Goal: Task Accomplishment & Management: Complete application form

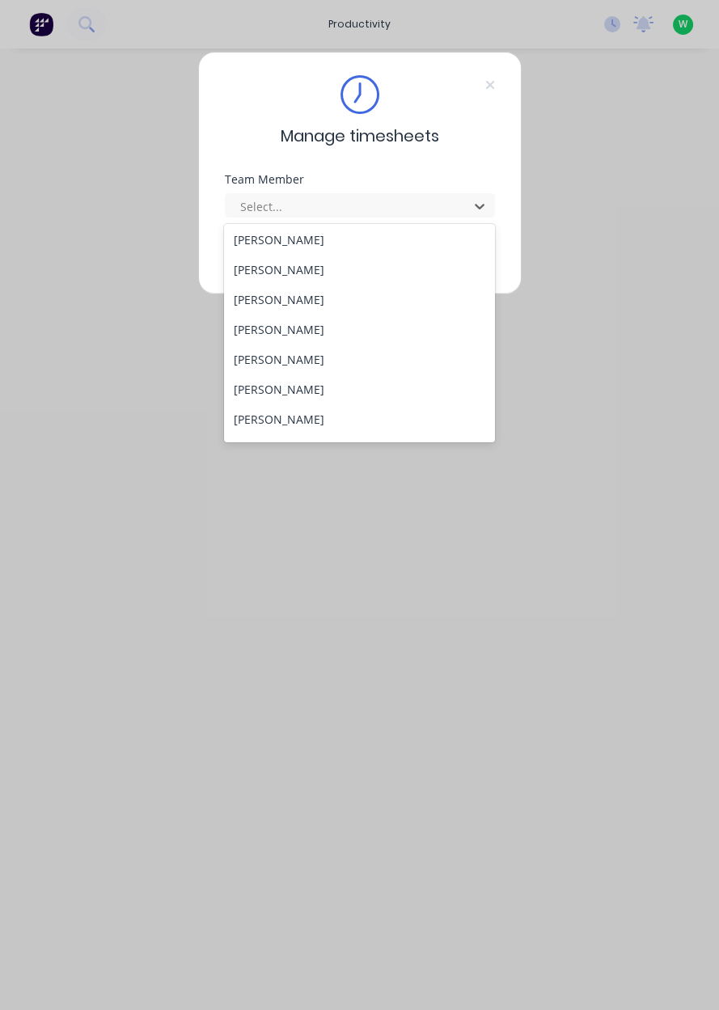
scroll to position [116, 0]
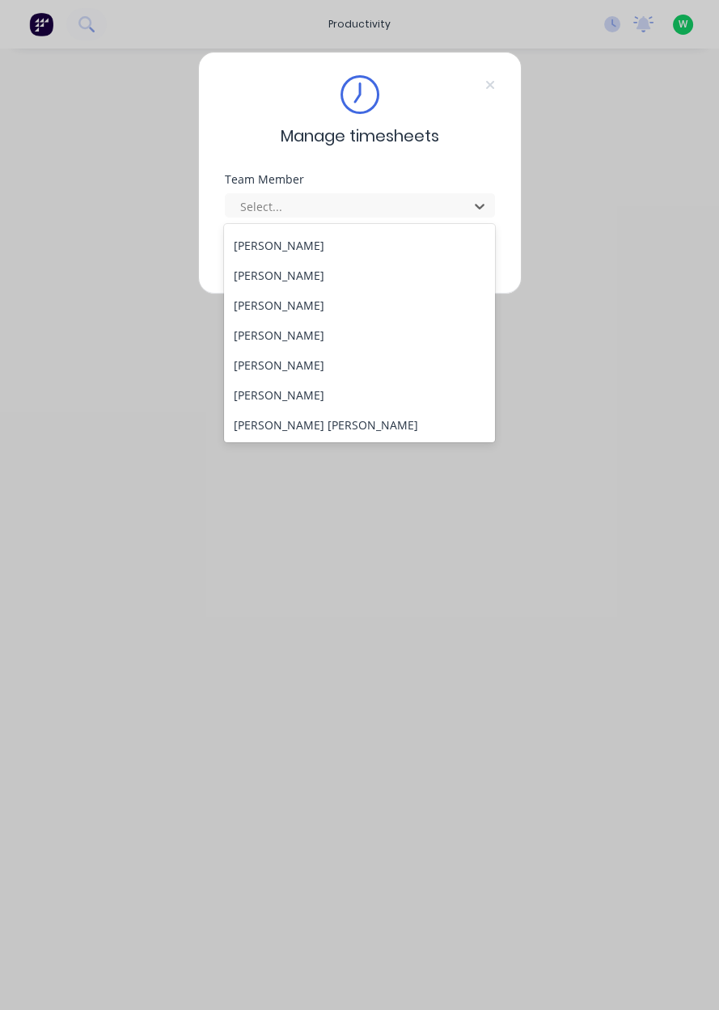
click at [299, 391] on div "[PERSON_NAME]" at bounding box center [359, 395] width 271 height 30
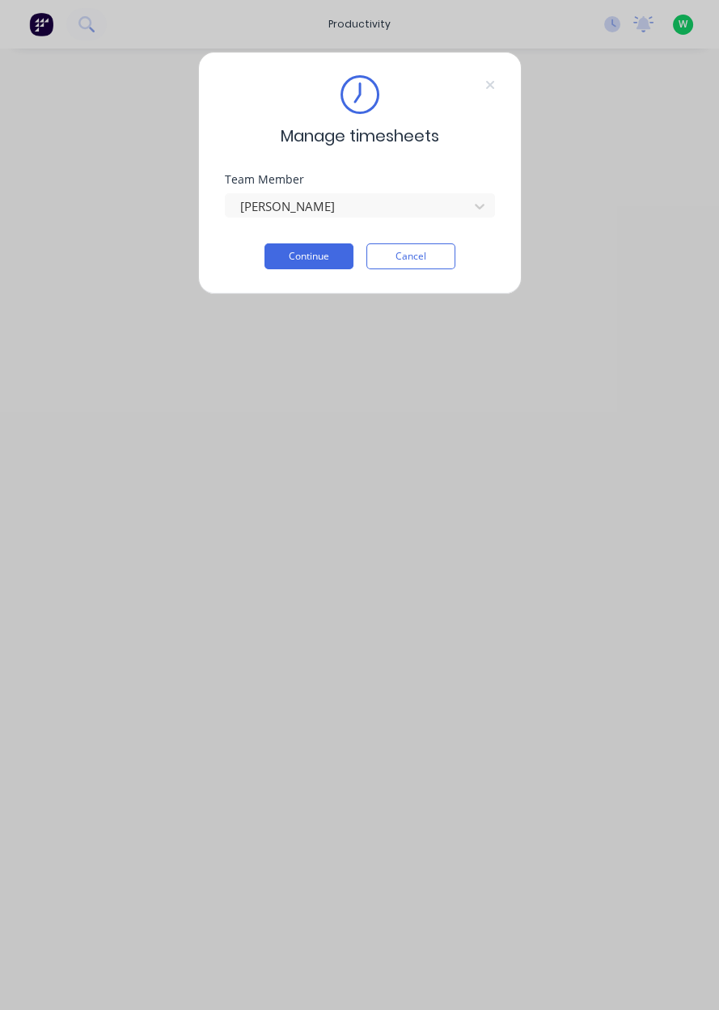
click at [321, 260] on button "Continue" at bounding box center [308, 256] width 89 height 26
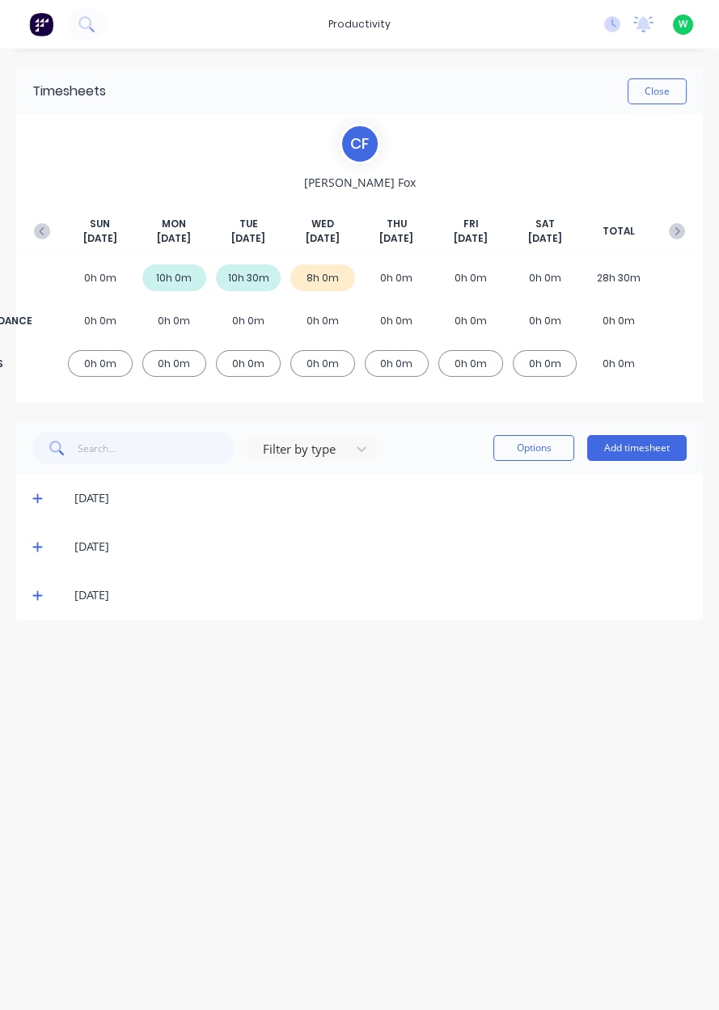
click at [640, 440] on button "Add timesheet" at bounding box center [636, 448] width 99 height 26
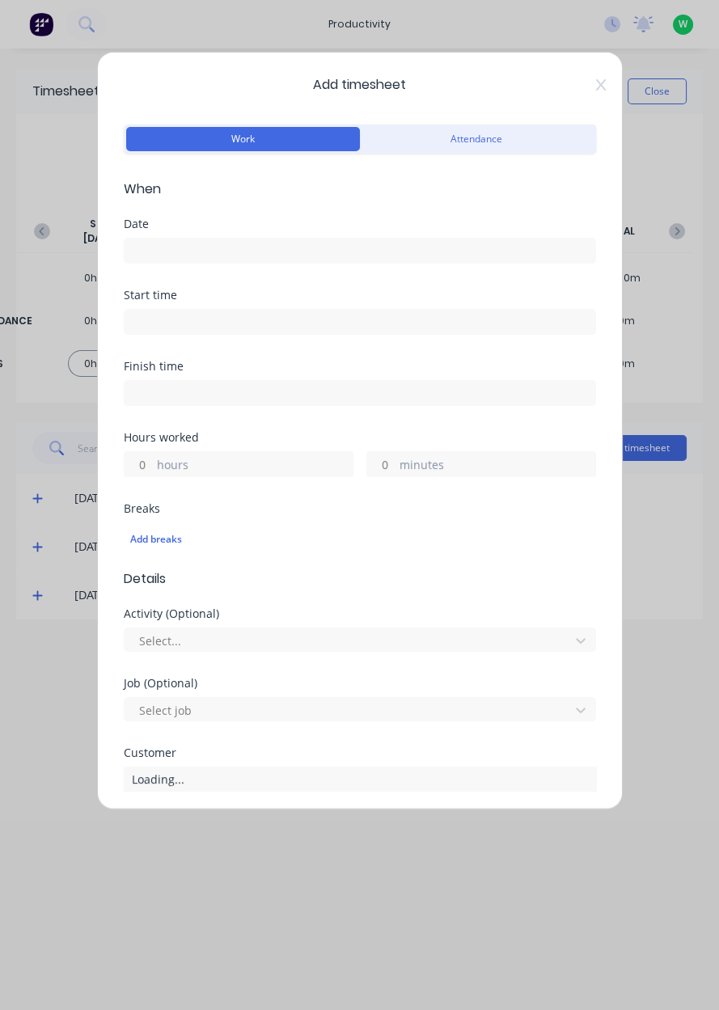
click at [354, 242] on input at bounding box center [360, 251] width 471 height 24
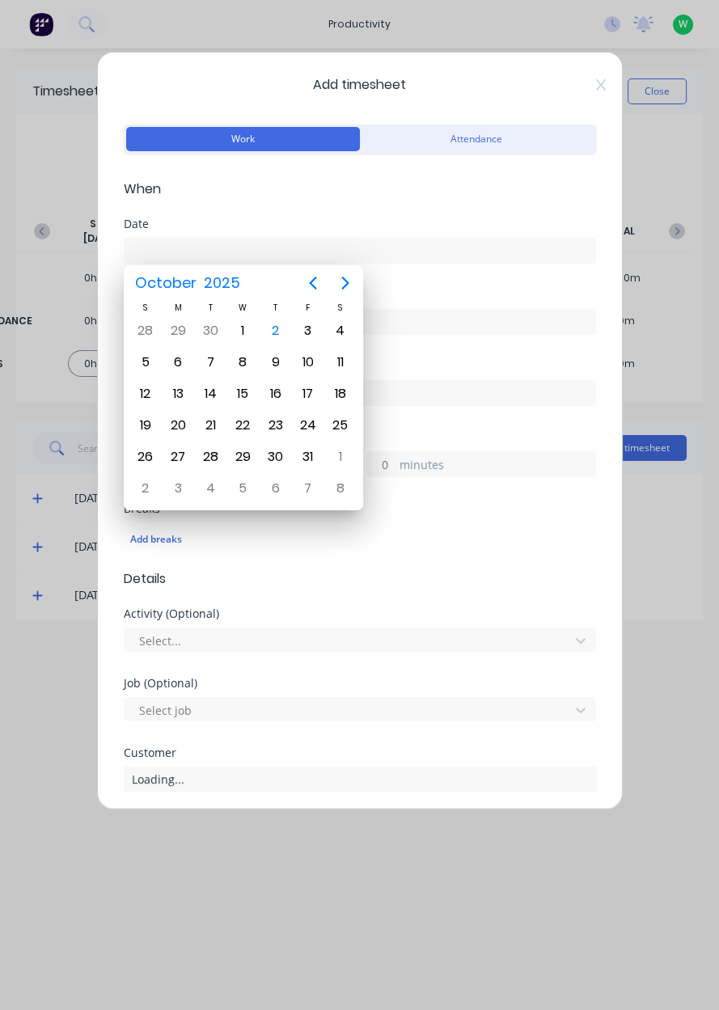
click at [284, 323] on div "2" at bounding box center [276, 331] width 24 height 24
type input "[DATE]"
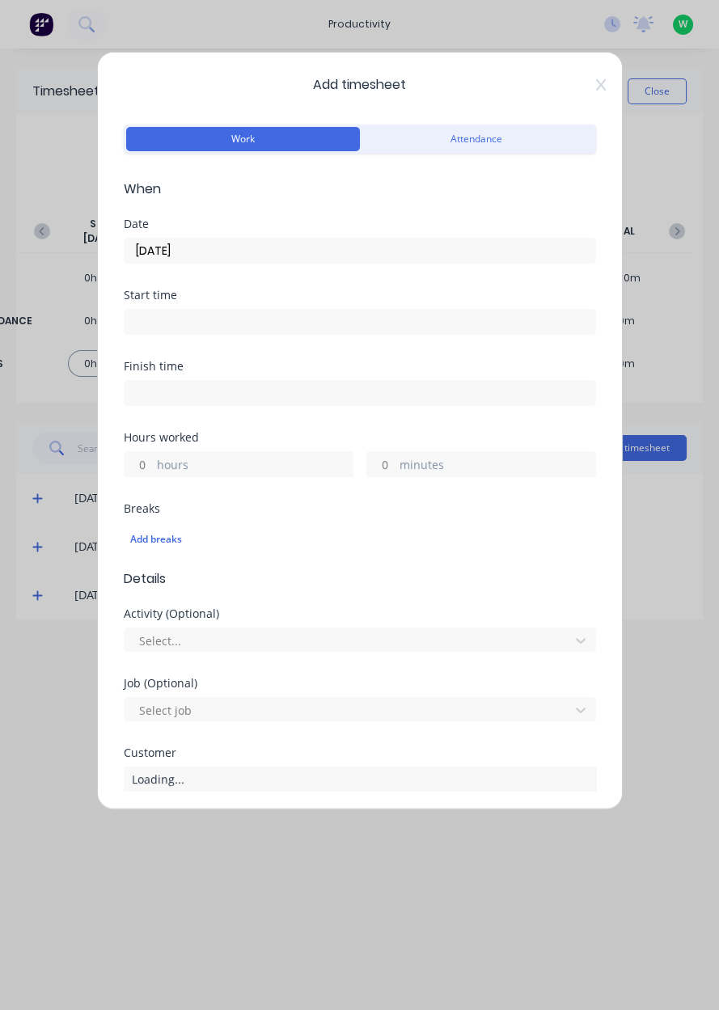
click at [220, 472] on label "hours" at bounding box center [255, 466] width 196 height 20
click at [153, 472] on input "hours" at bounding box center [139, 464] width 28 height 24
type input "2"
click at [443, 470] on label "minutes" at bounding box center [498, 466] width 196 height 20
click at [395, 470] on input "minutes" at bounding box center [381, 464] width 28 height 24
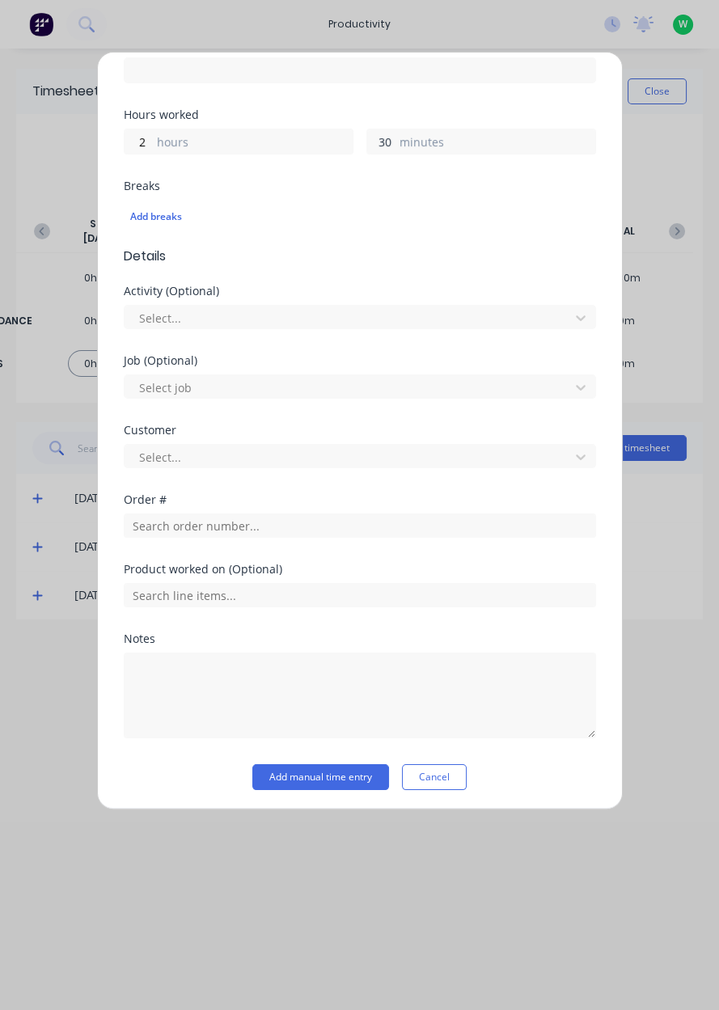
scroll to position [323, 0]
type input "30"
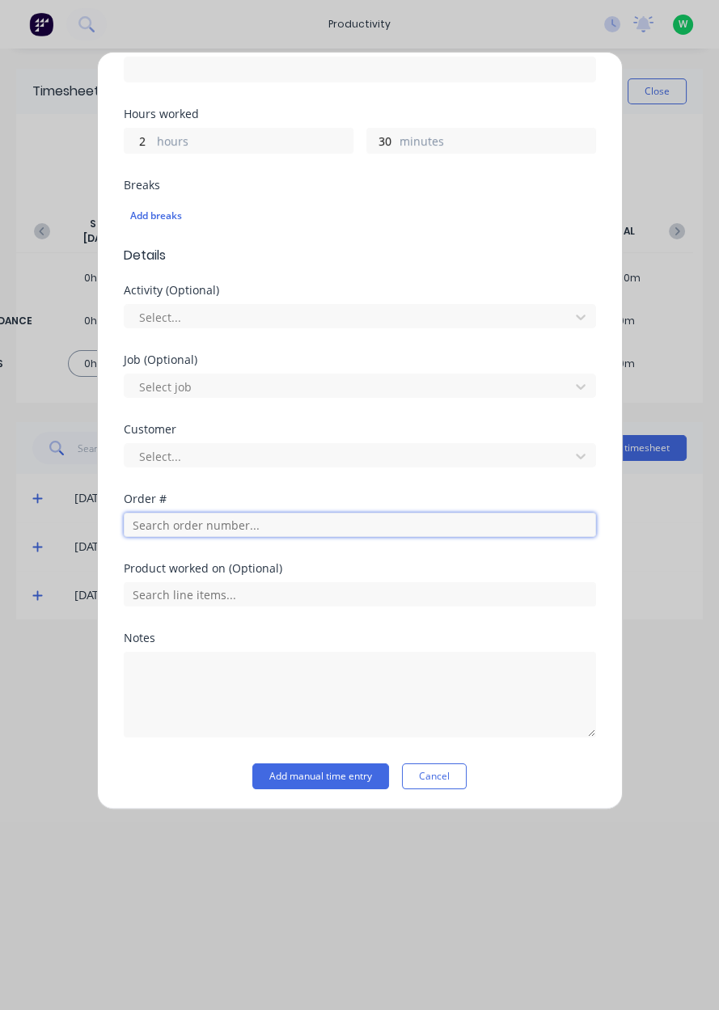
click at [291, 528] on input "text" at bounding box center [360, 525] width 472 height 24
type input "19214"
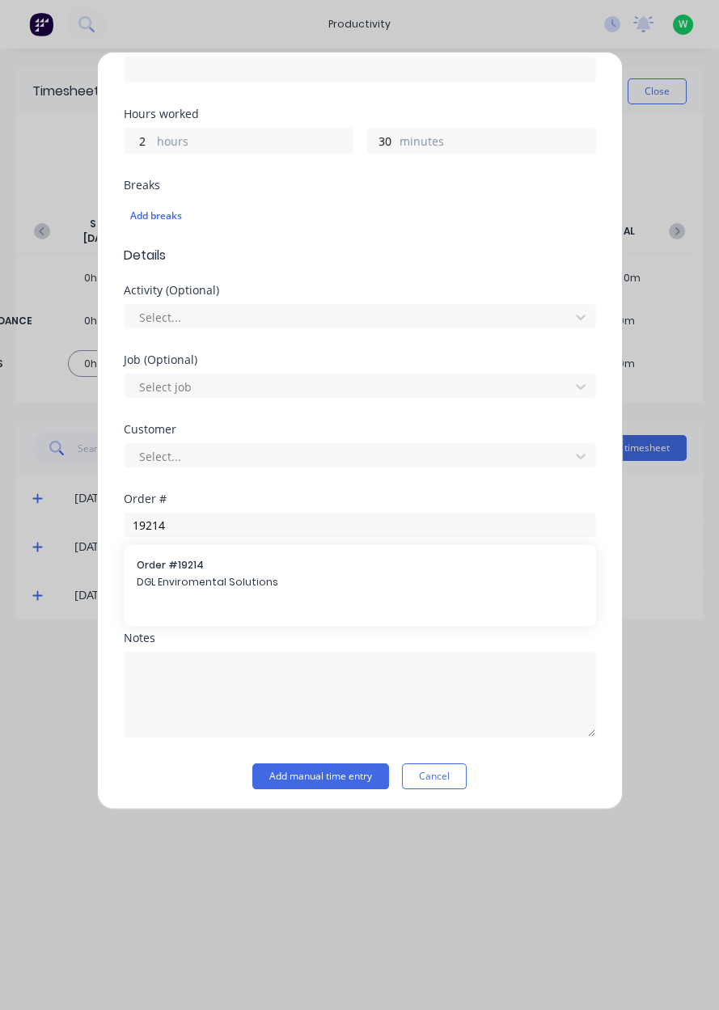
click at [193, 564] on span "Order # 19214" at bounding box center [360, 565] width 446 height 15
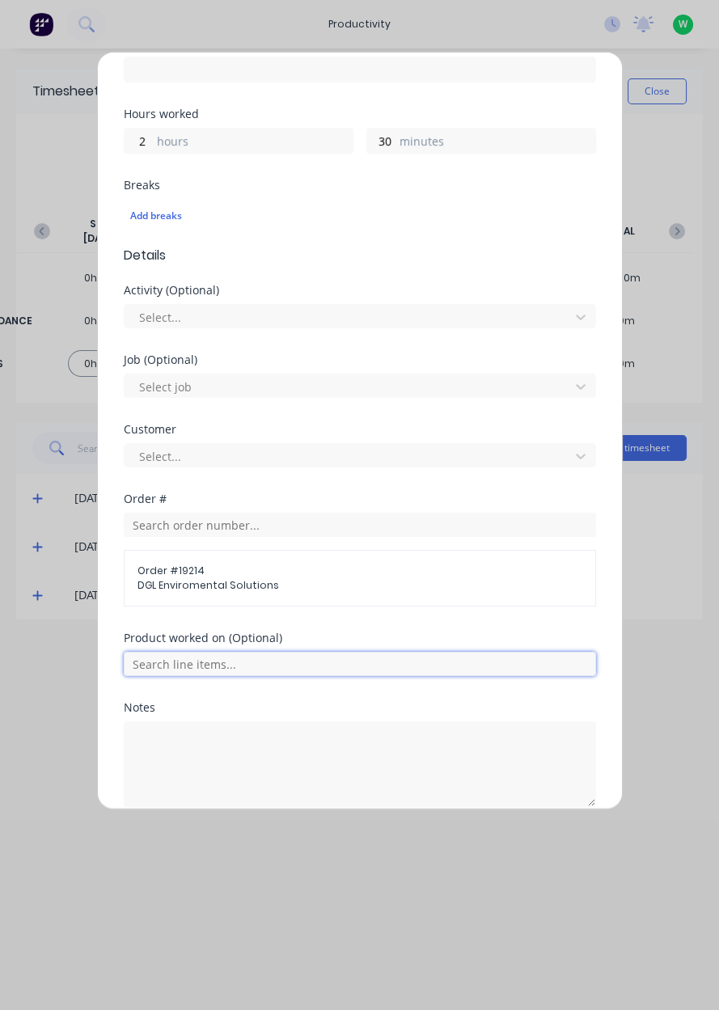
click at [243, 658] on input "text" at bounding box center [360, 664] width 472 height 24
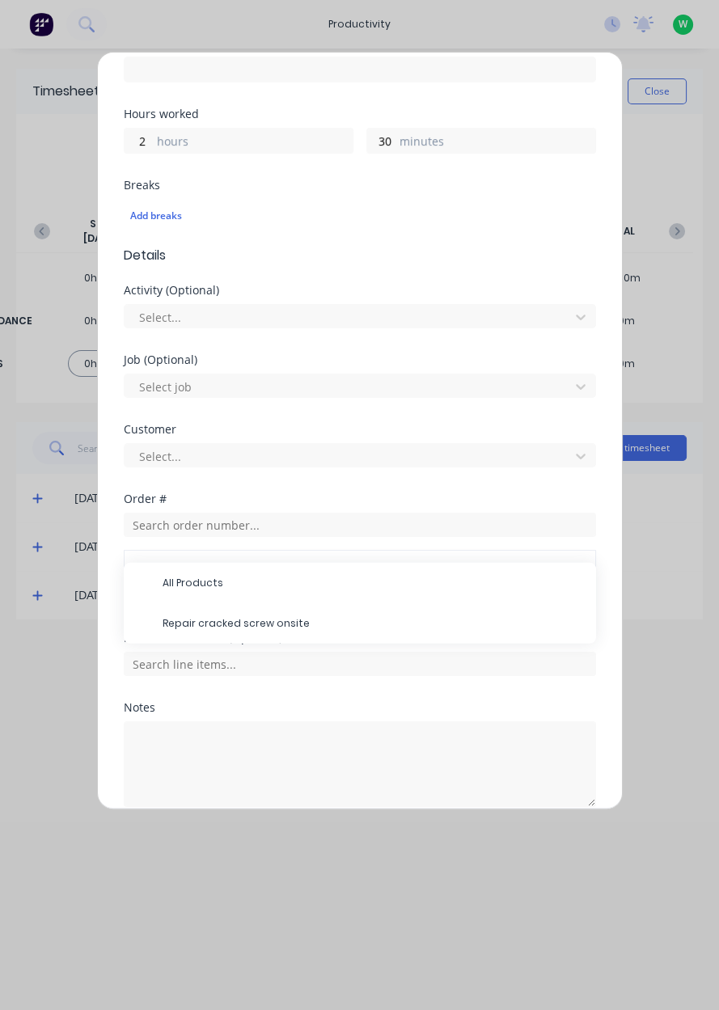
click at [251, 627] on span "Repair cracked screw onsite" at bounding box center [373, 623] width 421 height 15
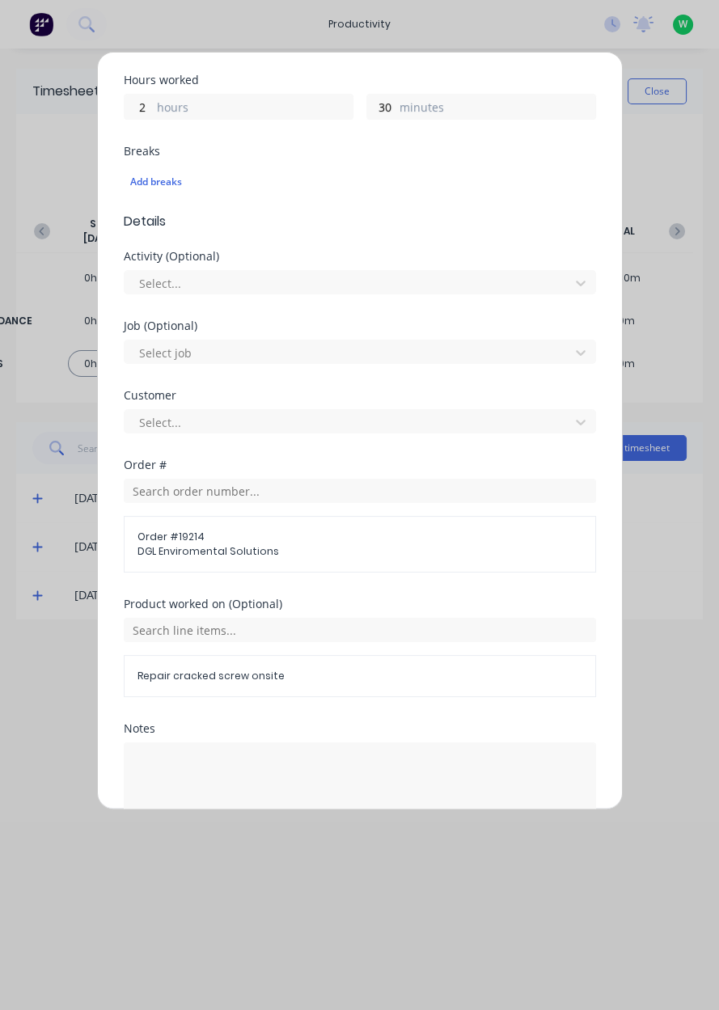
scroll to position [447, 0]
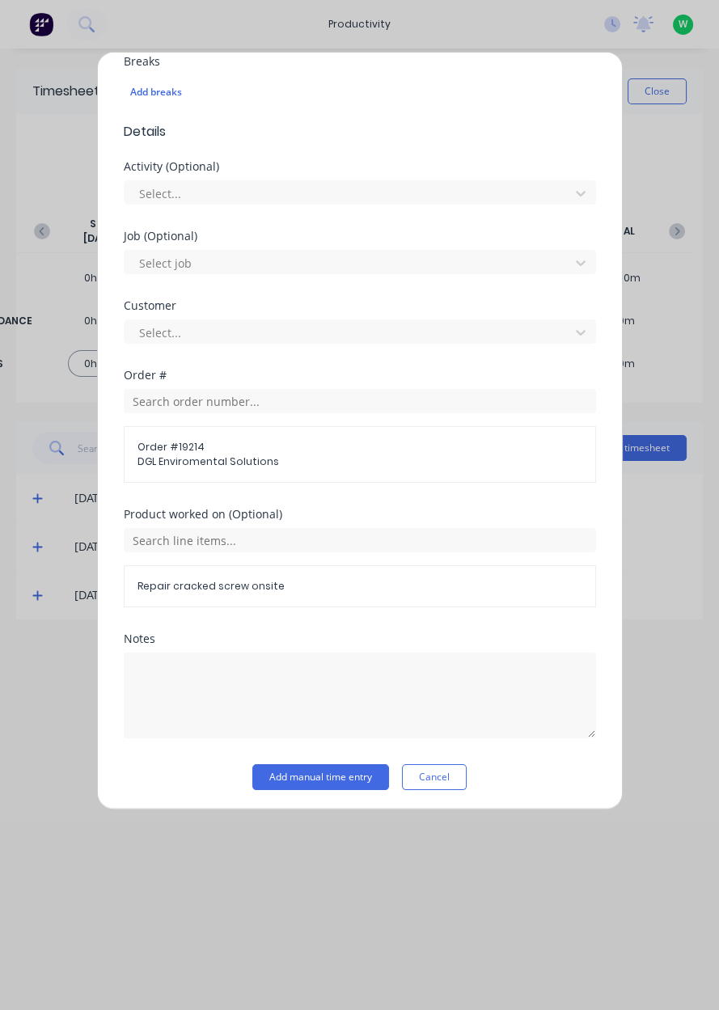
click at [324, 769] on button "Add manual time entry" at bounding box center [320, 777] width 137 height 26
